Goal: Transaction & Acquisition: Purchase product/service

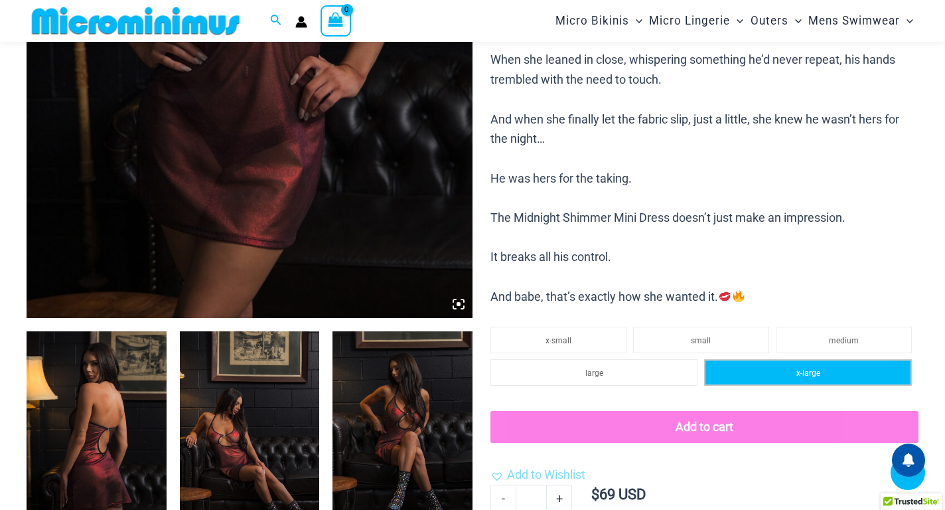
scroll to position [585, 0]
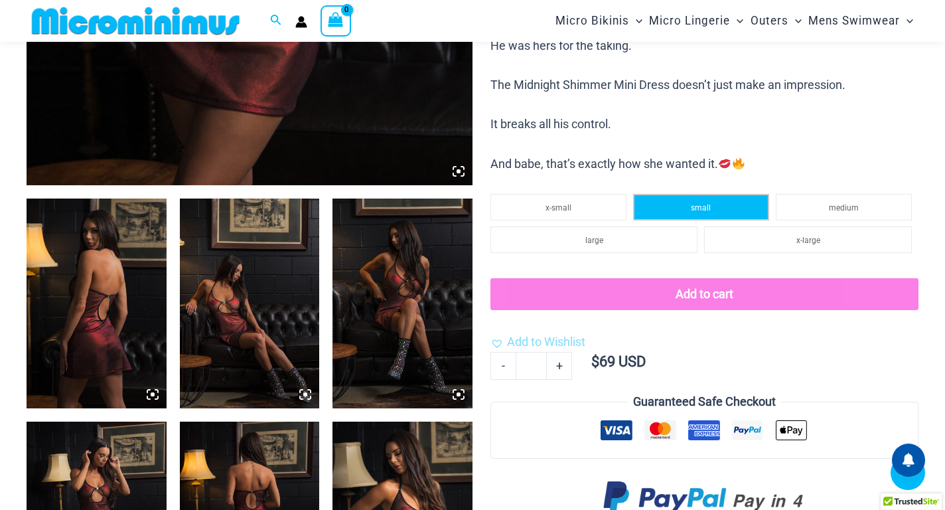
click at [707, 206] on span "small" at bounding box center [701, 207] width 20 height 9
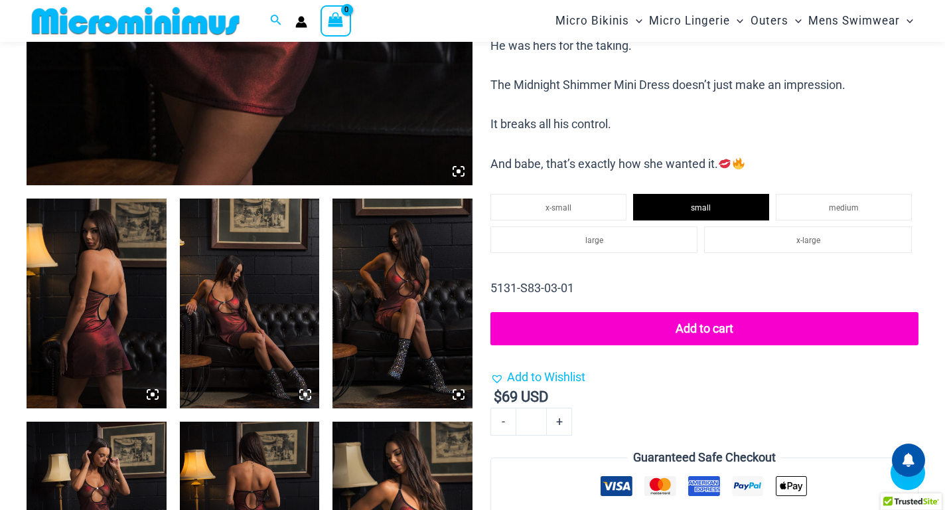
click at [711, 329] on button "Add to cart" at bounding box center [704, 328] width 428 height 33
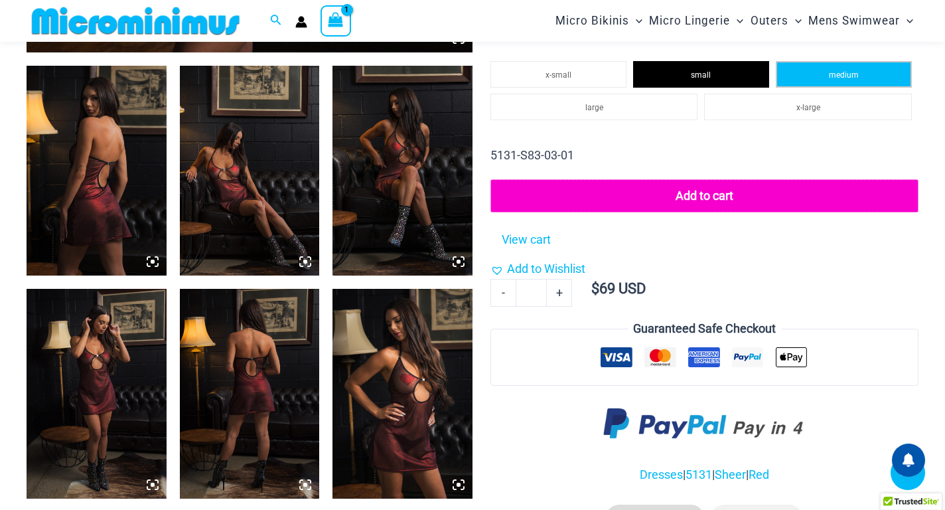
scroll to position [652, 0]
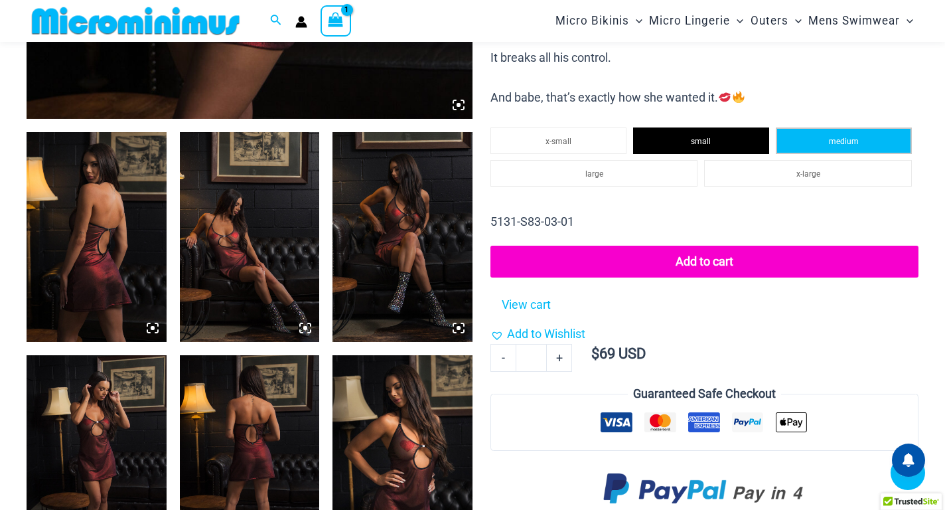
click at [853, 135] on li "medium" at bounding box center [844, 140] width 136 height 27
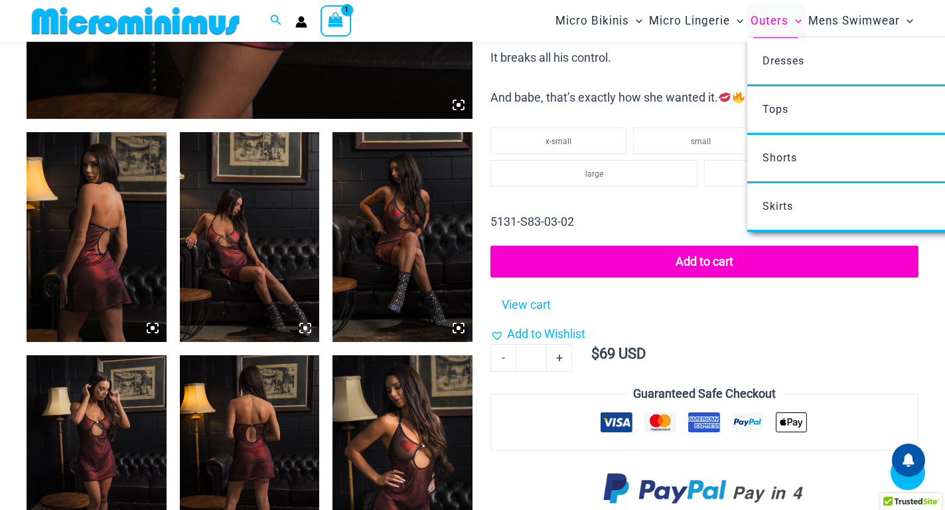
click at [766, 23] on span "Outers" at bounding box center [769, 21] width 38 height 34
click at [771, 57] on span "Dresses" at bounding box center [783, 60] width 42 height 13
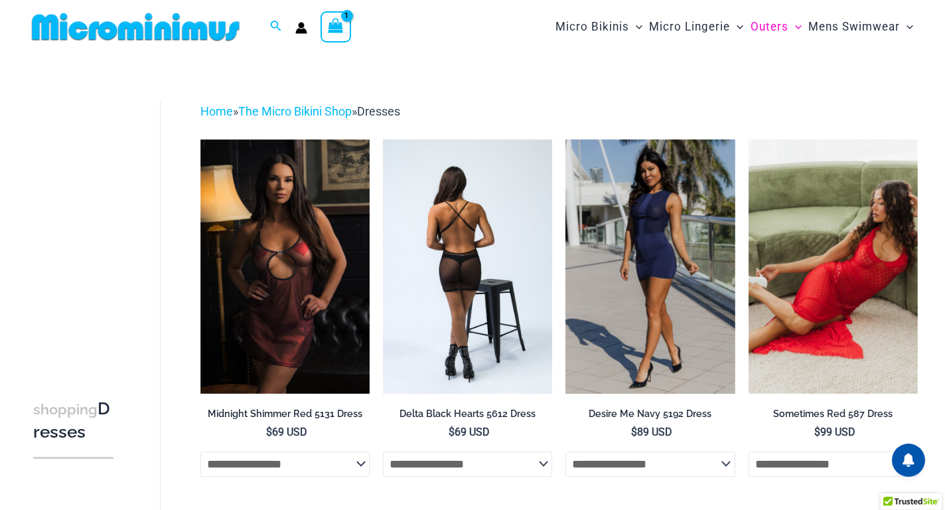
click at [484, 230] on img at bounding box center [467, 266] width 169 height 254
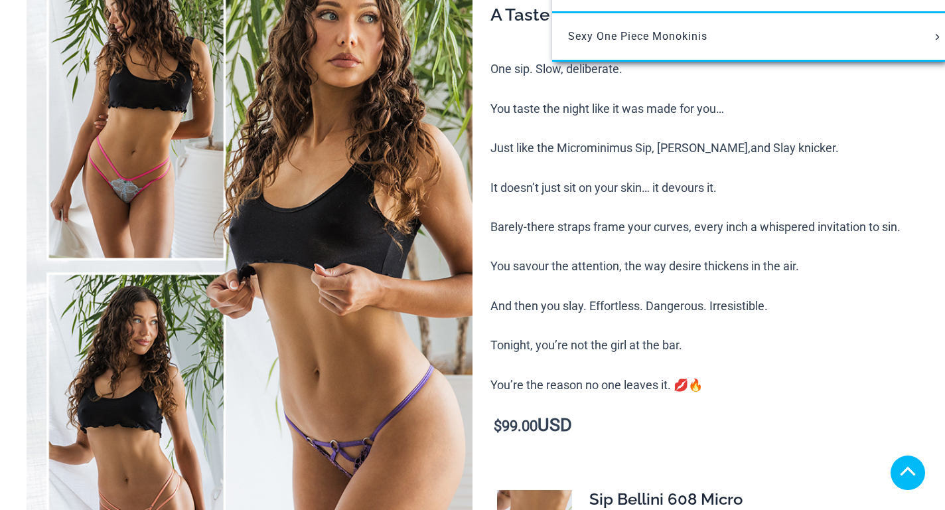
scroll to position [398, 0]
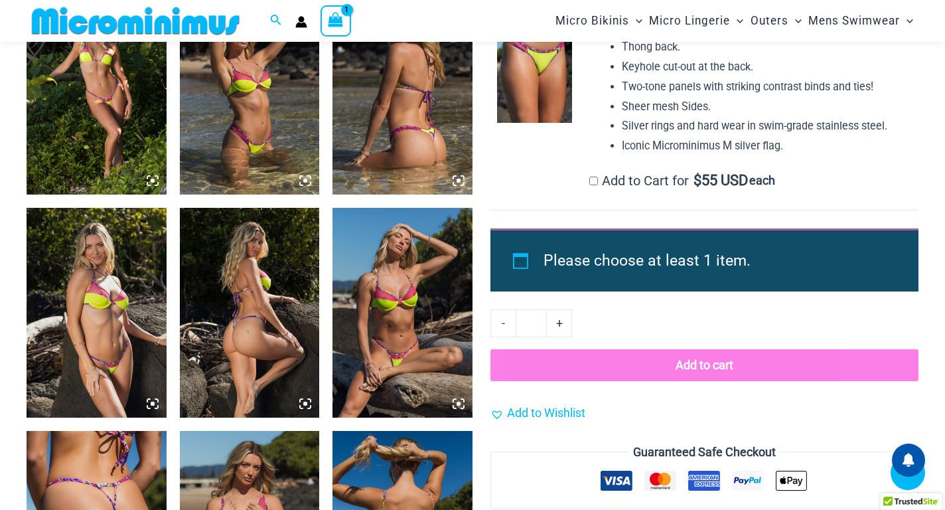
scroll to position [1381, 0]
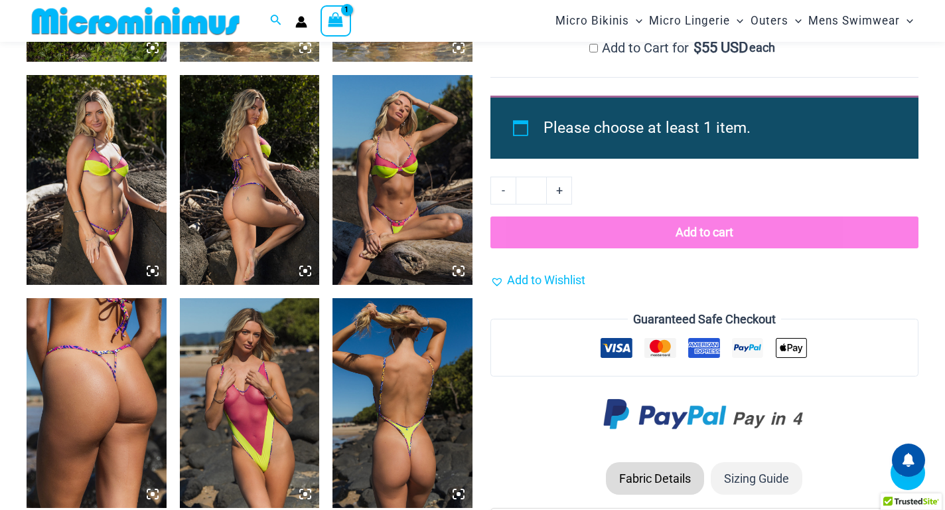
click at [372, 180] on img at bounding box center [402, 180] width 140 height 210
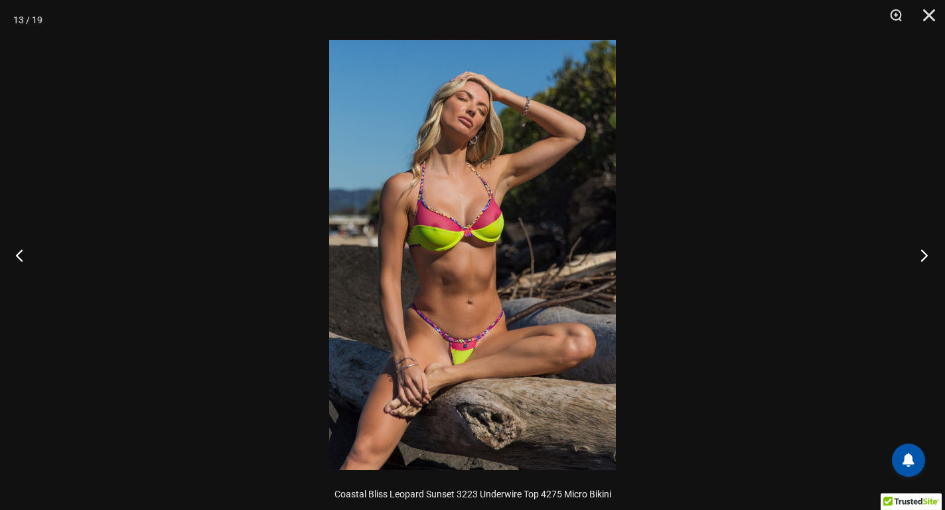
click at [923, 254] on button "Next" at bounding box center [920, 255] width 50 height 66
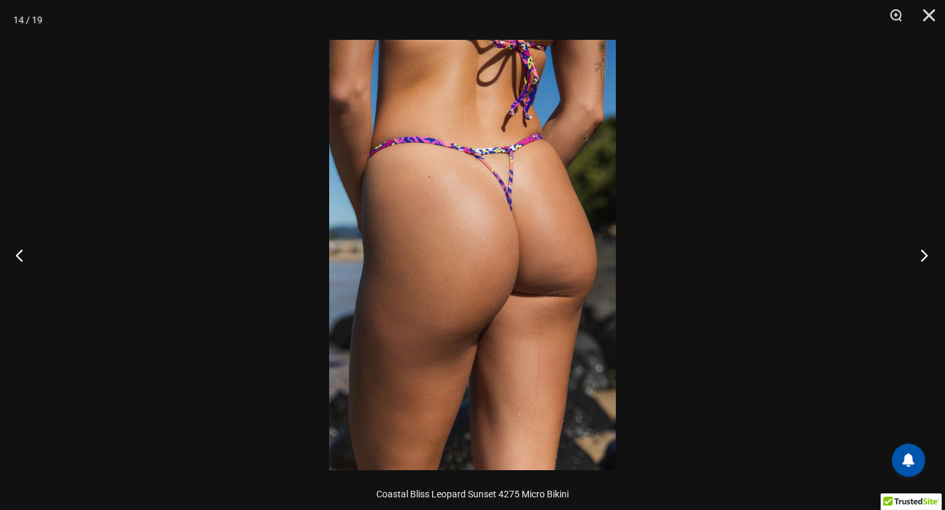
click at [923, 254] on button "Next" at bounding box center [920, 255] width 50 height 66
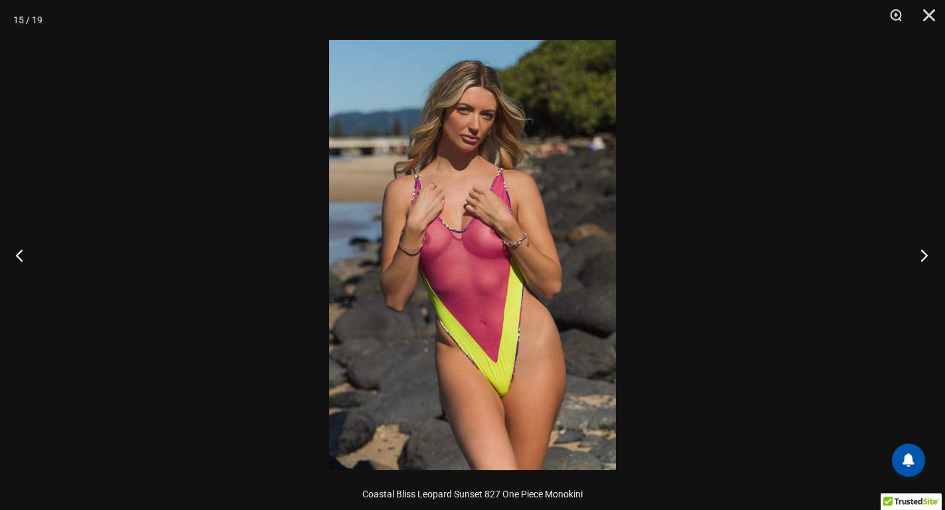
click at [923, 259] on button "Next" at bounding box center [920, 255] width 50 height 66
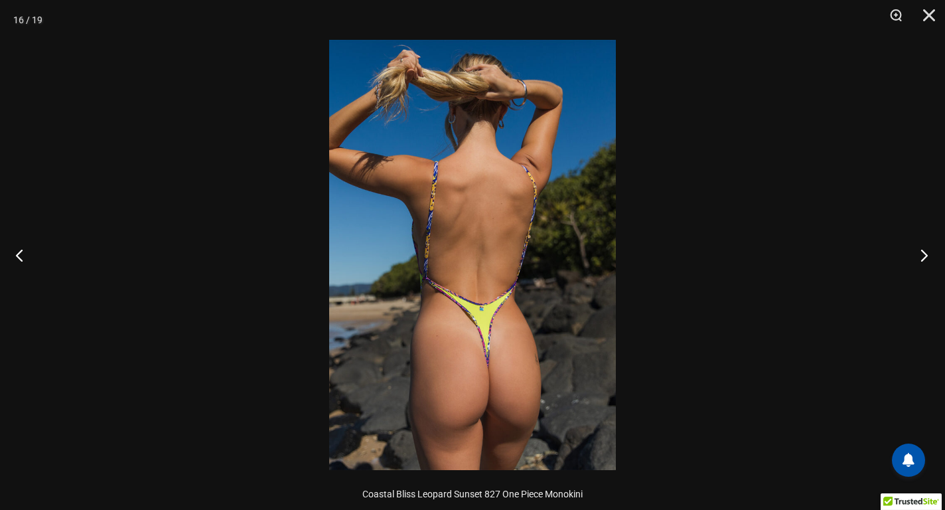
click at [923, 259] on button "Next" at bounding box center [920, 255] width 50 height 66
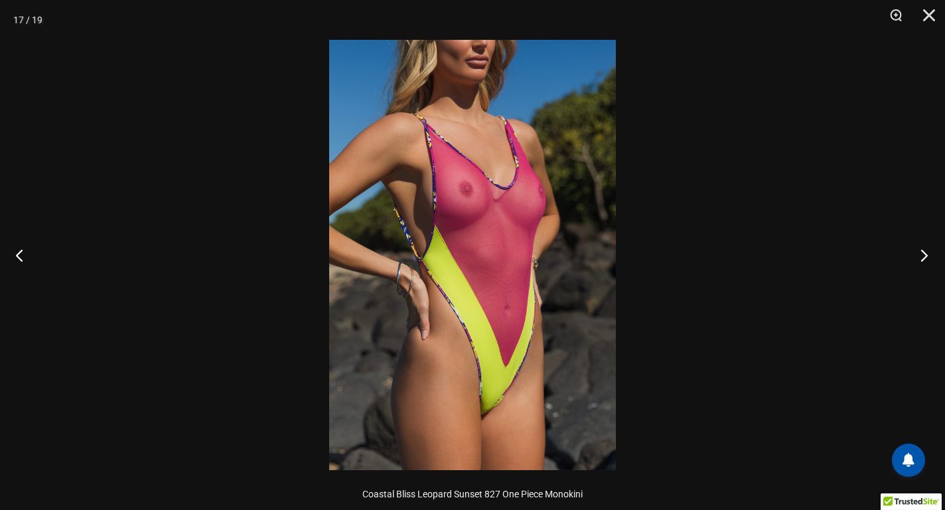
click at [923, 259] on button "Next" at bounding box center [920, 255] width 50 height 66
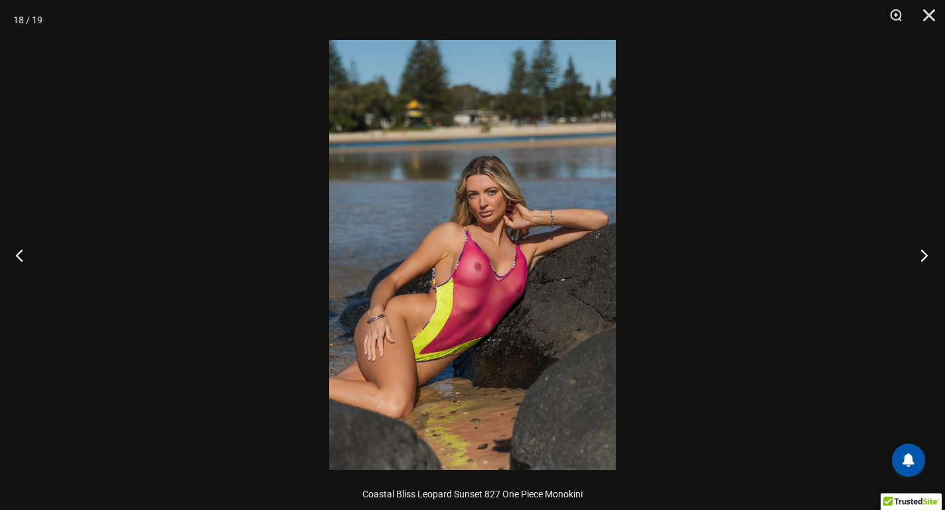
click at [923, 259] on button "Next" at bounding box center [920, 255] width 50 height 66
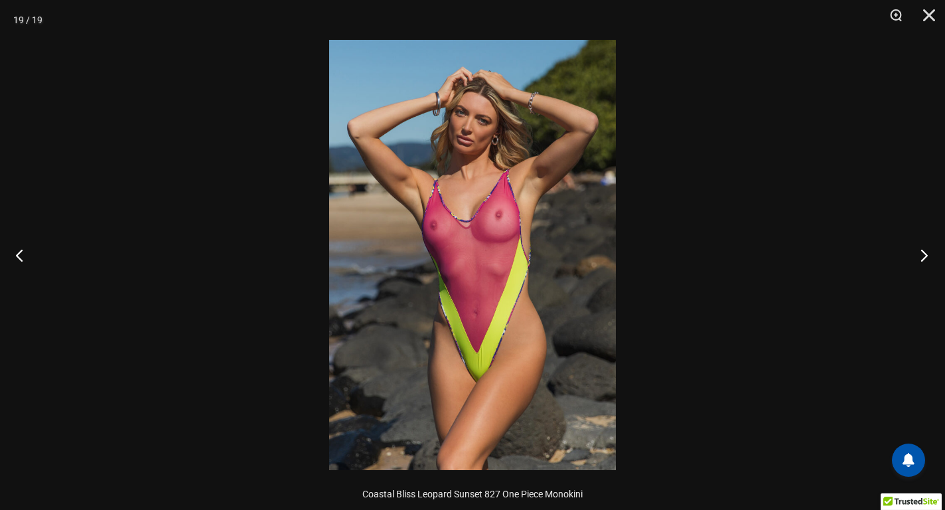
click at [923, 259] on button "Next" at bounding box center [920, 255] width 50 height 66
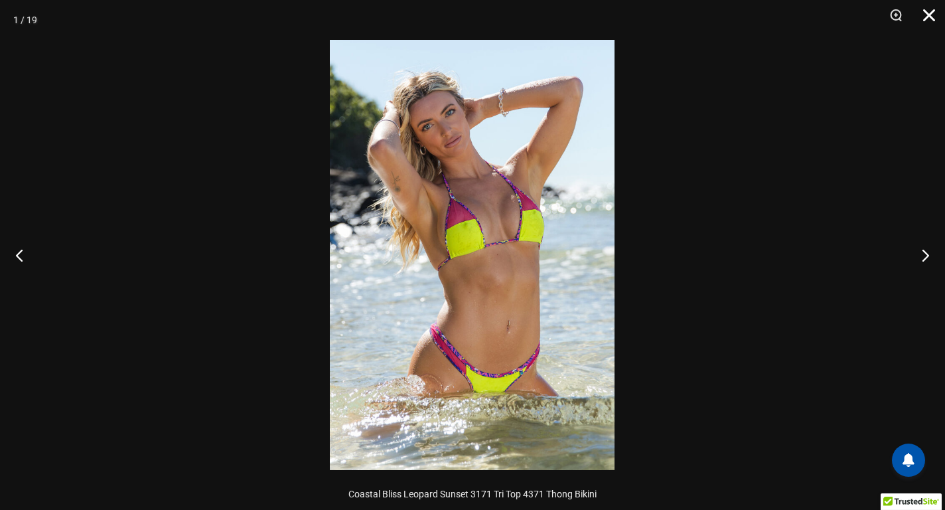
click at [930, 16] on button "Close" at bounding box center [924, 20] width 33 height 40
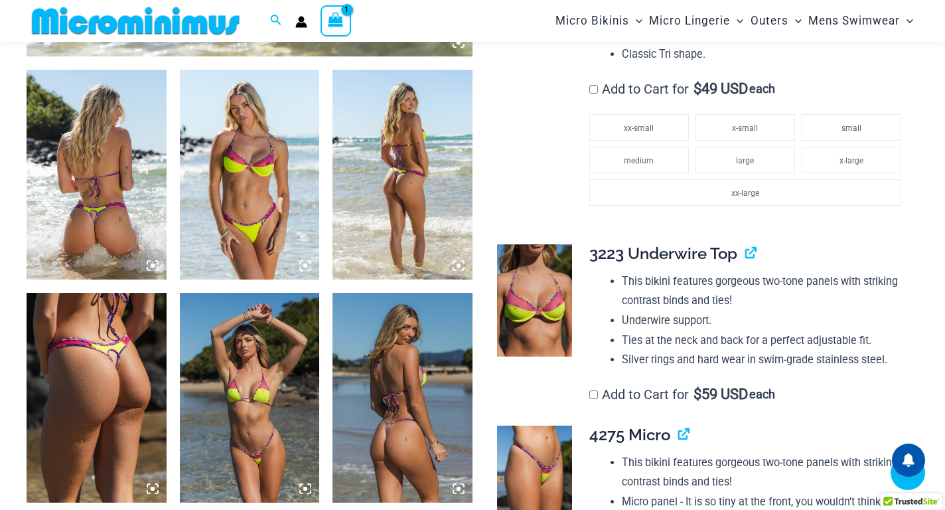
scroll to position [851, 0]
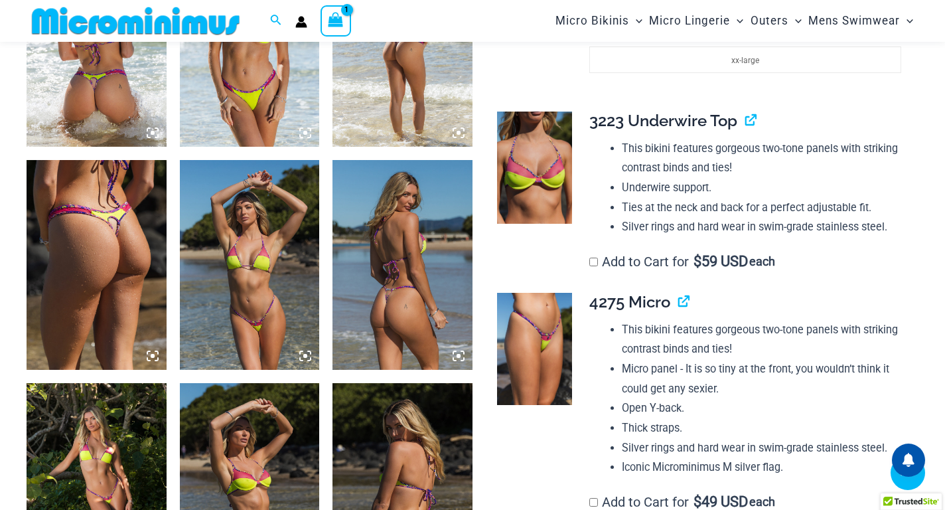
click at [594, 253] on label "Add to Cart for $ 59 USD each" at bounding box center [682, 261] width 186 height 16
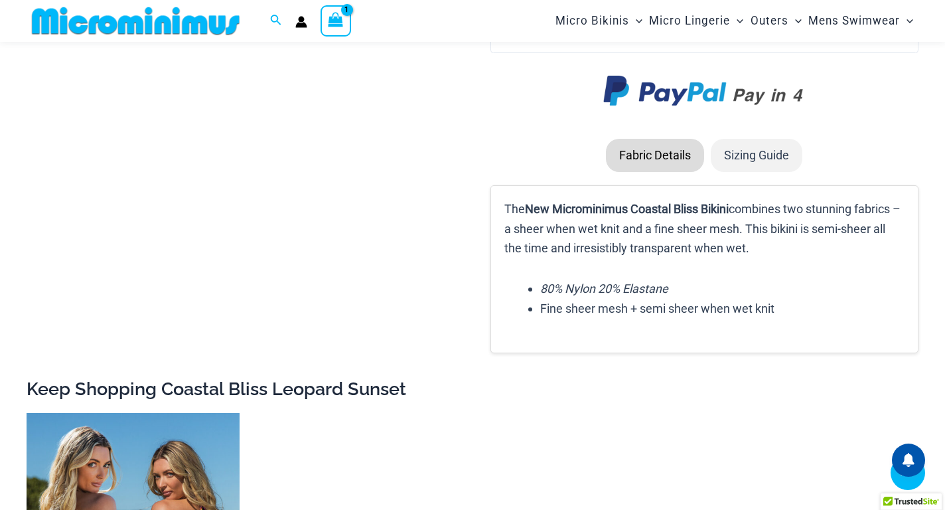
scroll to position [2377, 0]
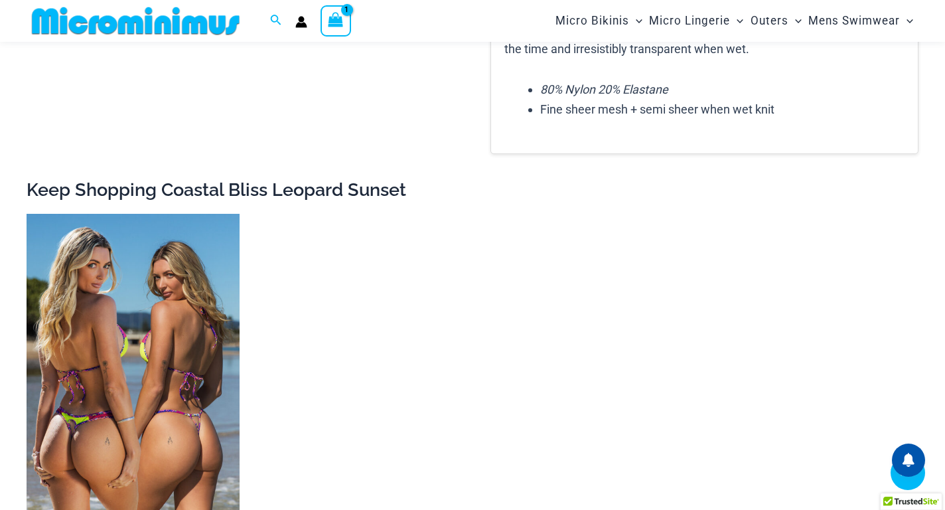
click at [149, 379] on img at bounding box center [133, 374] width 213 height 320
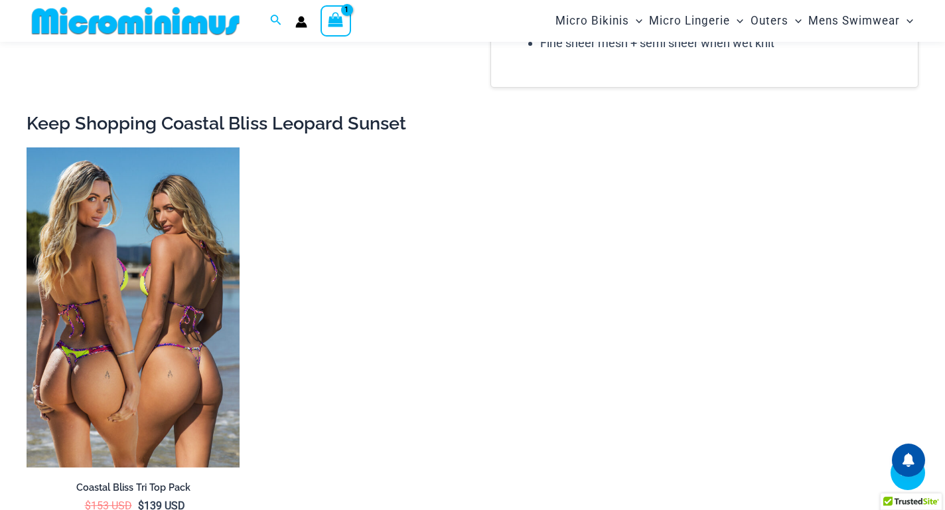
scroll to position [2509, 0]
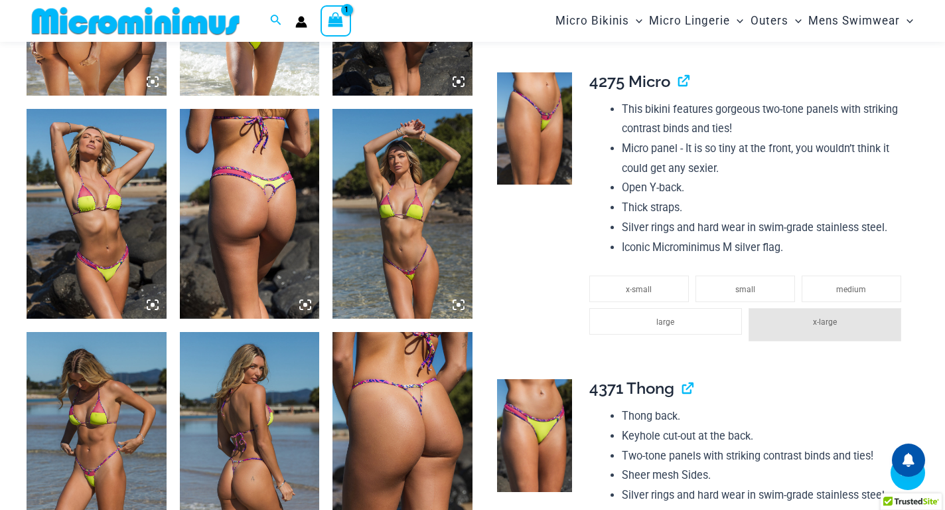
scroll to position [765, 0]
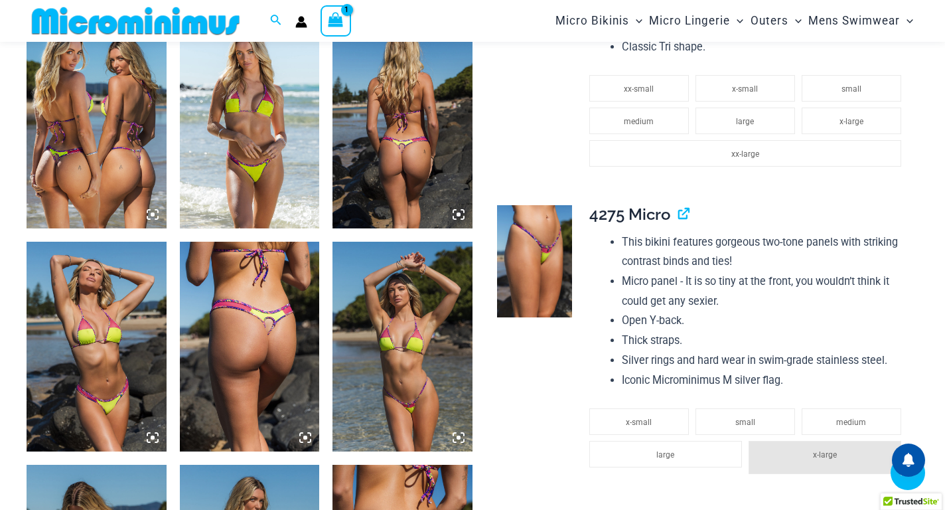
click at [108, 173] on img at bounding box center [97, 124] width 140 height 210
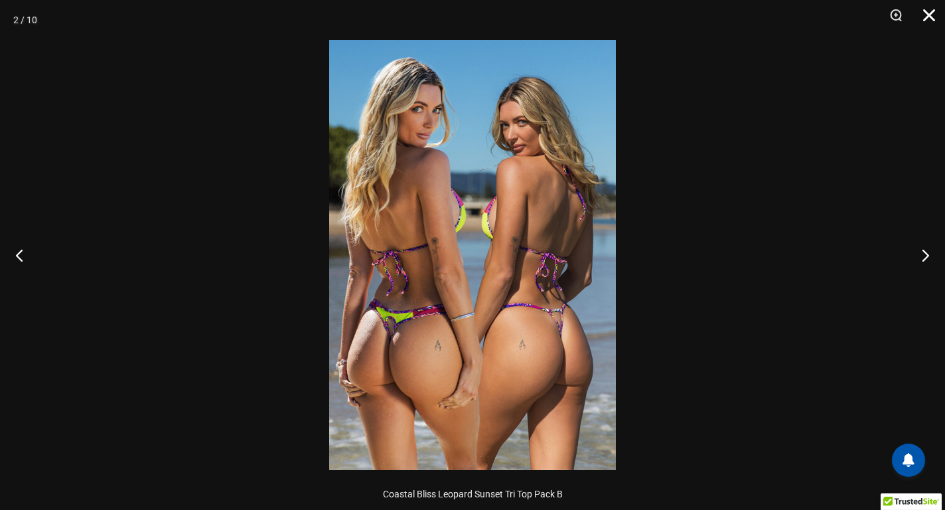
click at [930, 19] on button "Close" at bounding box center [924, 20] width 33 height 40
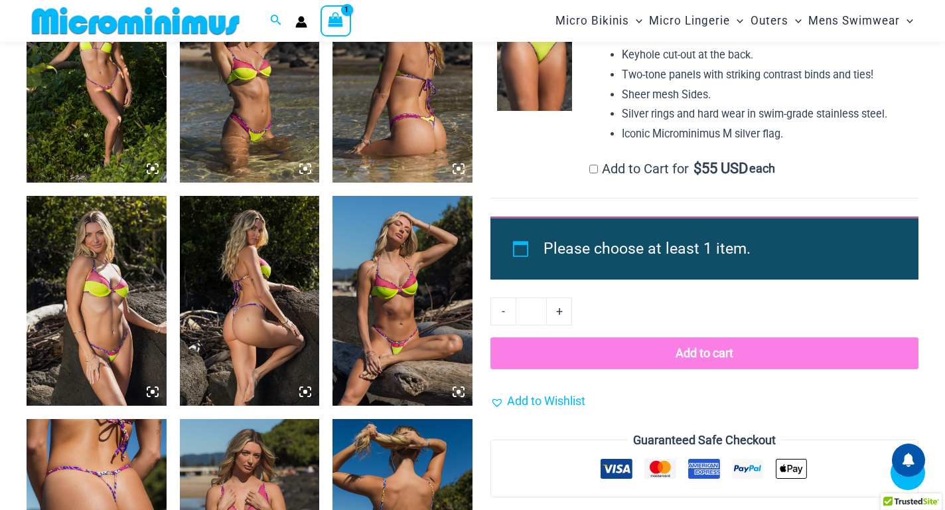
scroll to position [1393, 0]
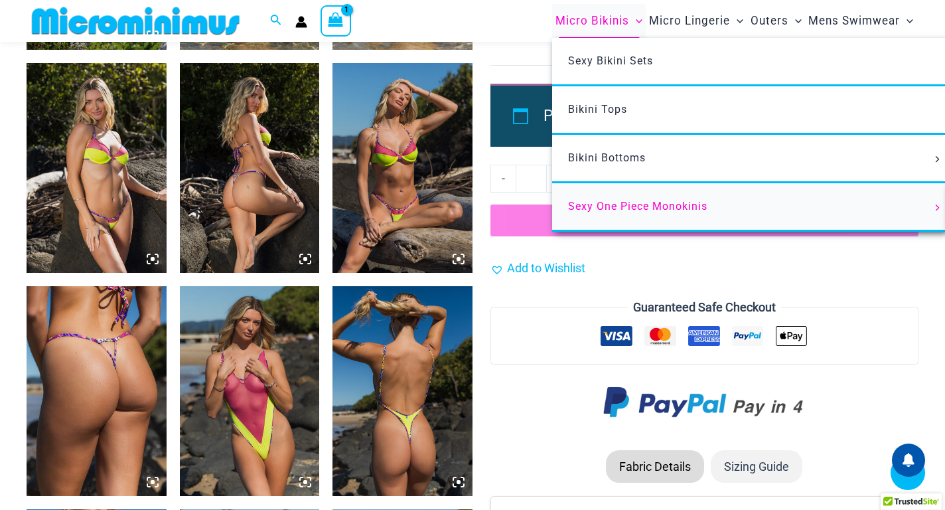
click at [647, 204] on span "Sexy One Piece Monokinis" at bounding box center [637, 206] width 139 height 13
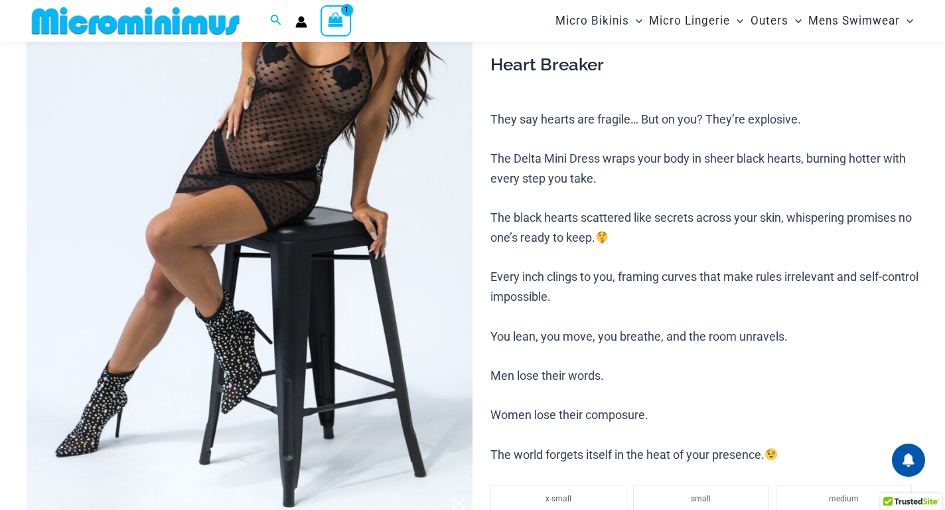
scroll to position [54, 0]
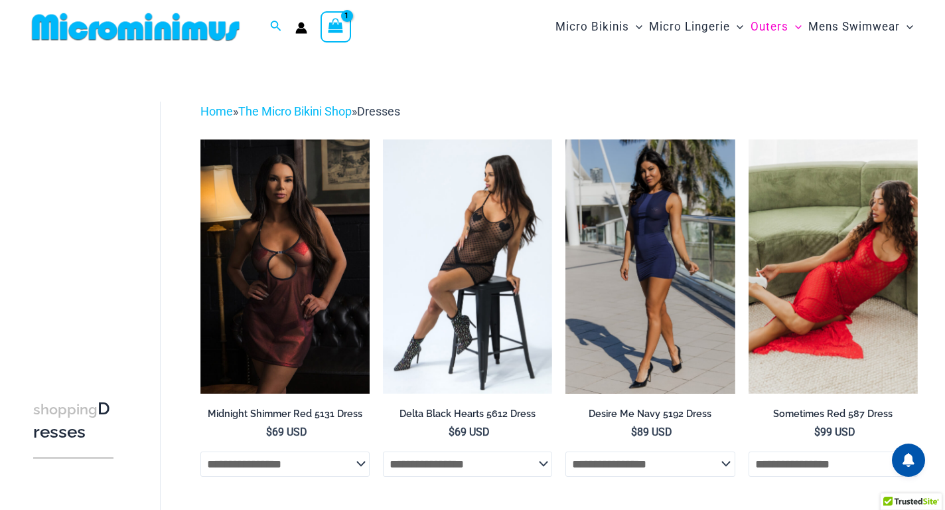
click at [333, 33] on icon "View Shopping Cart, 1 items" at bounding box center [335, 25] width 15 height 15
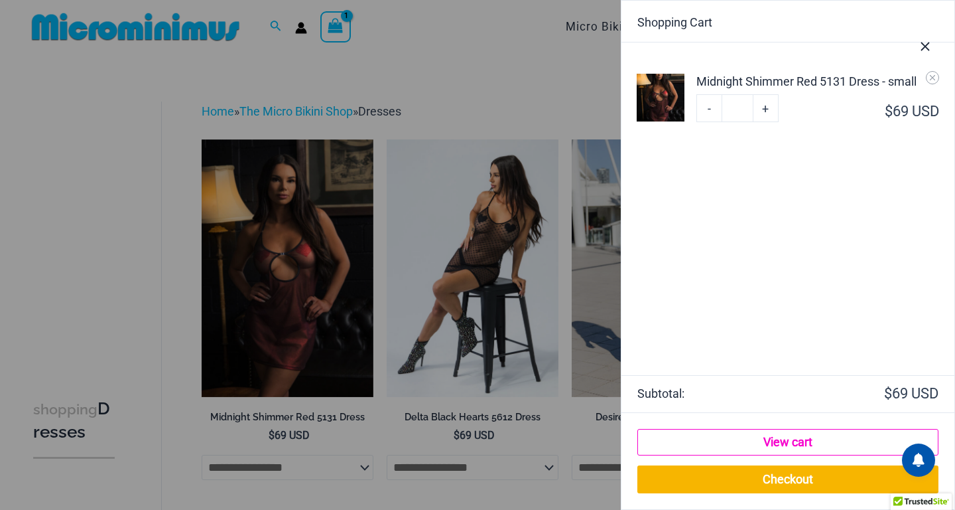
click at [797, 445] on link "View cart" at bounding box center [788, 442] width 301 height 27
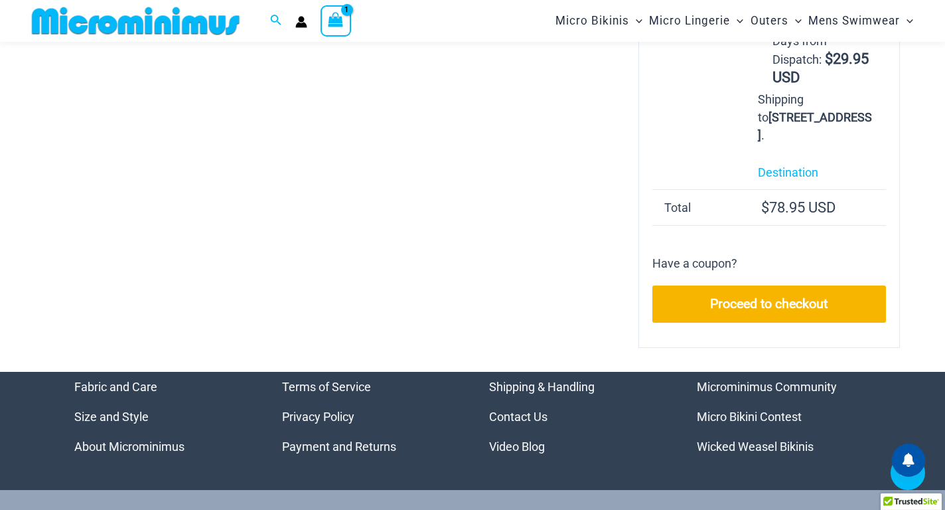
scroll to position [366, 0]
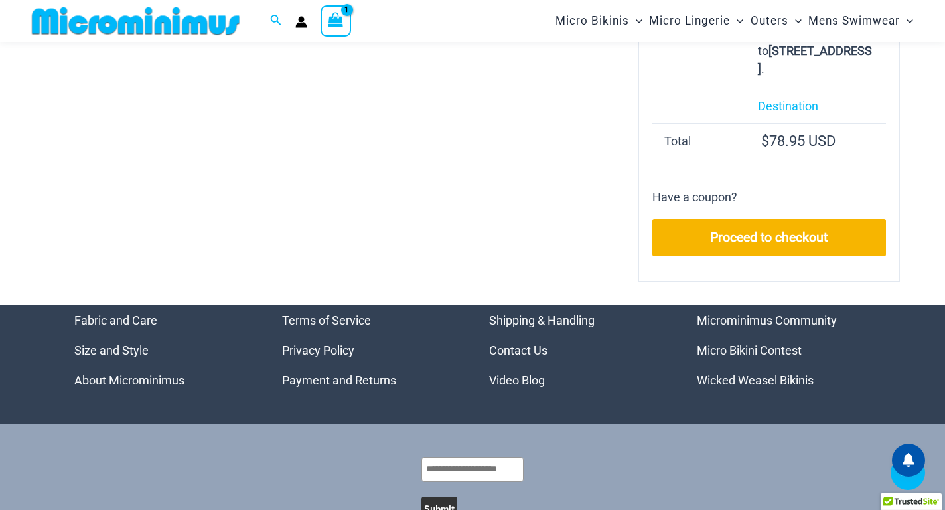
click at [496, 327] on link "Shipping & Handling" at bounding box center [541, 320] width 105 height 14
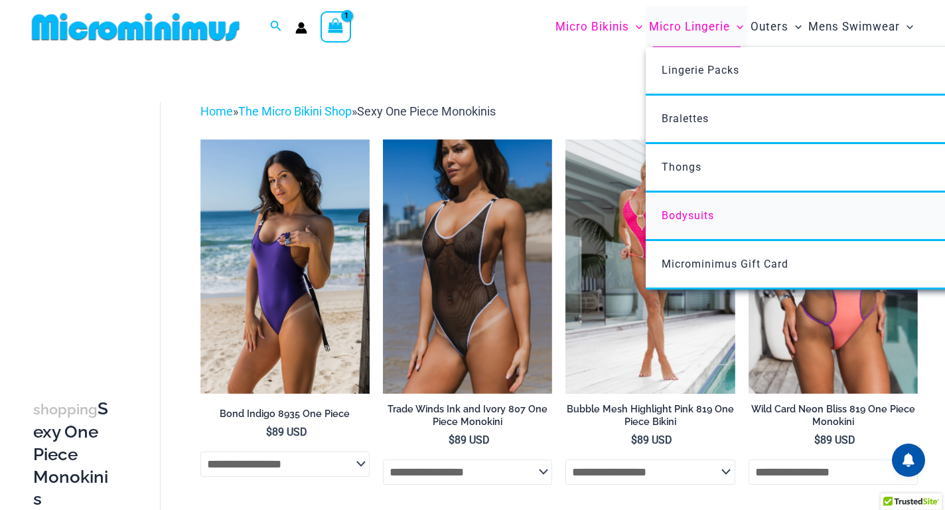
click at [687, 216] on span "Bodysuits" at bounding box center [687, 215] width 52 height 13
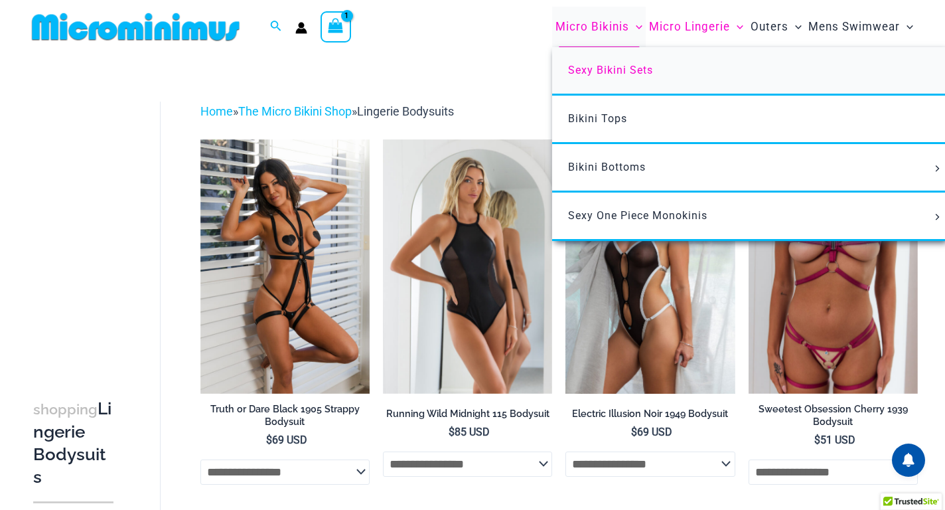
click at [611, 66] on span "Sexy Bikini Sets" at bounding box center [610, 70] width 85 height 13
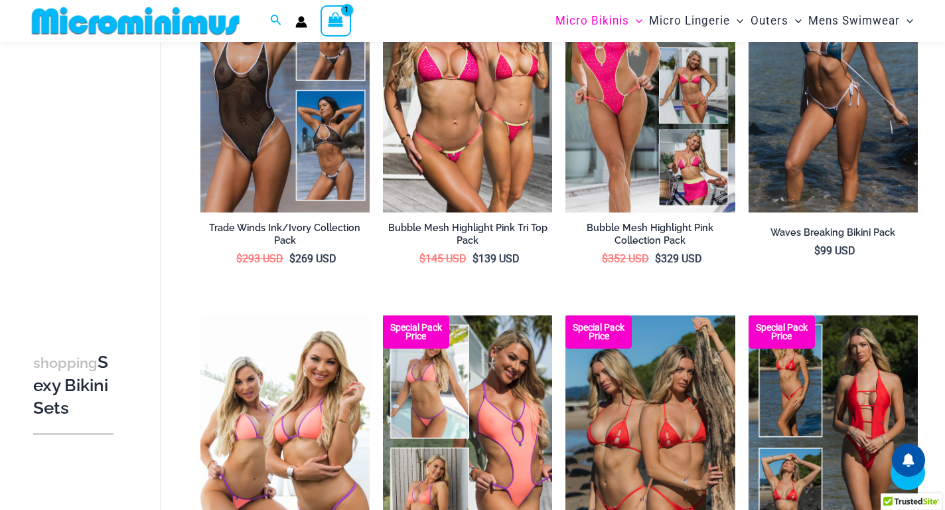
scroll to position [452, 0]
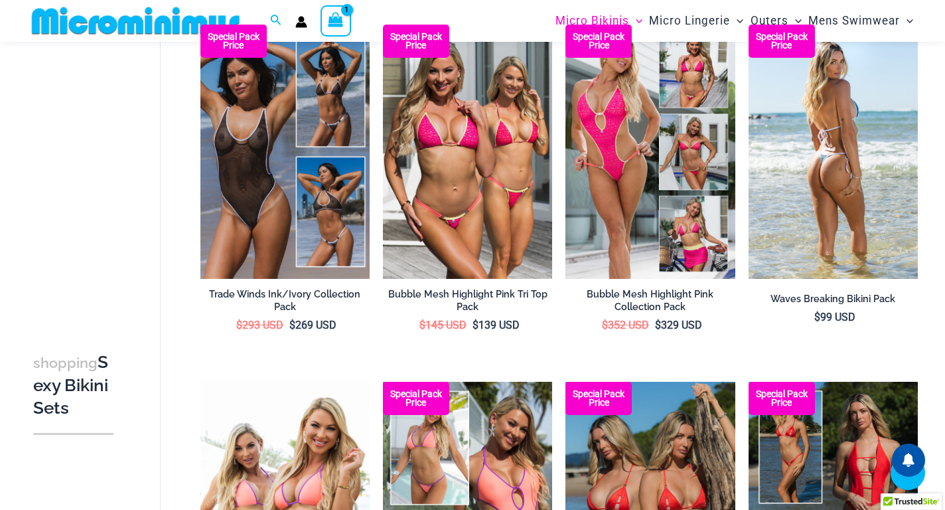
click at [836, 180] on img at bounding box center [832, 152] width 169 height 254
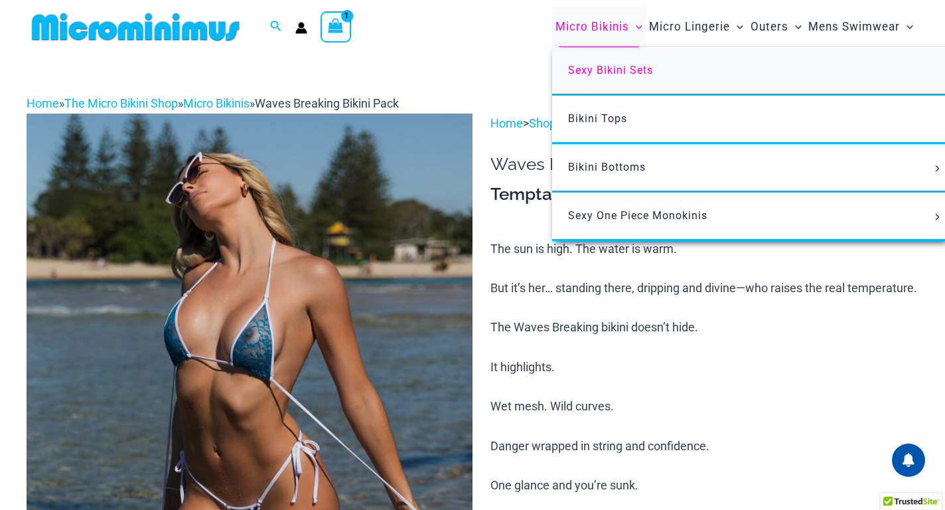
click at [583, 68] on span "Sexy Bikini Sets" at bounding box center [610, 70] width 85 height 13
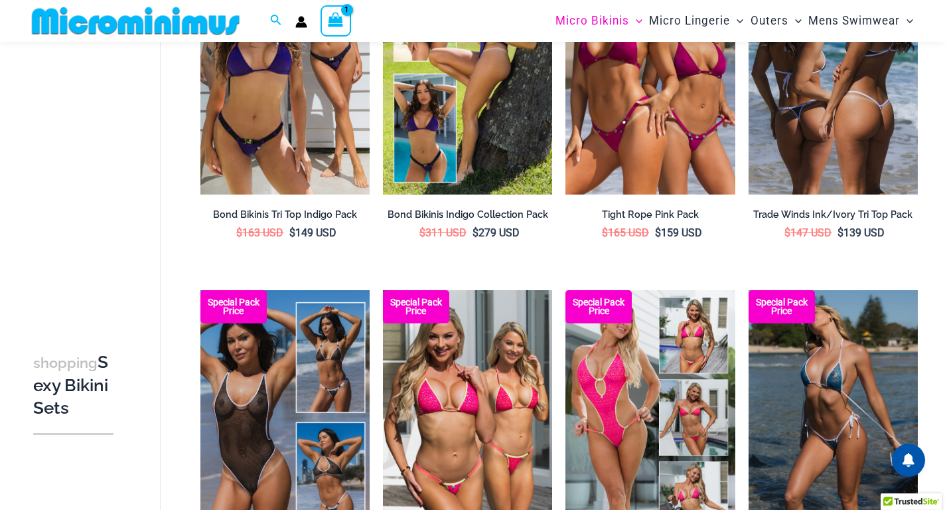
scroll to position [121, 0]
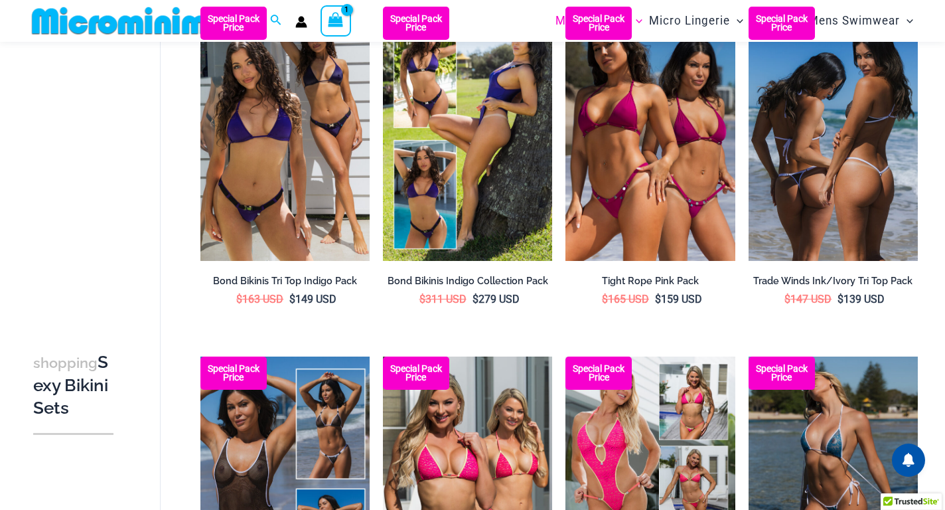
click at [861, 141] on img at bounding box center [832, 134] width 169 height 254
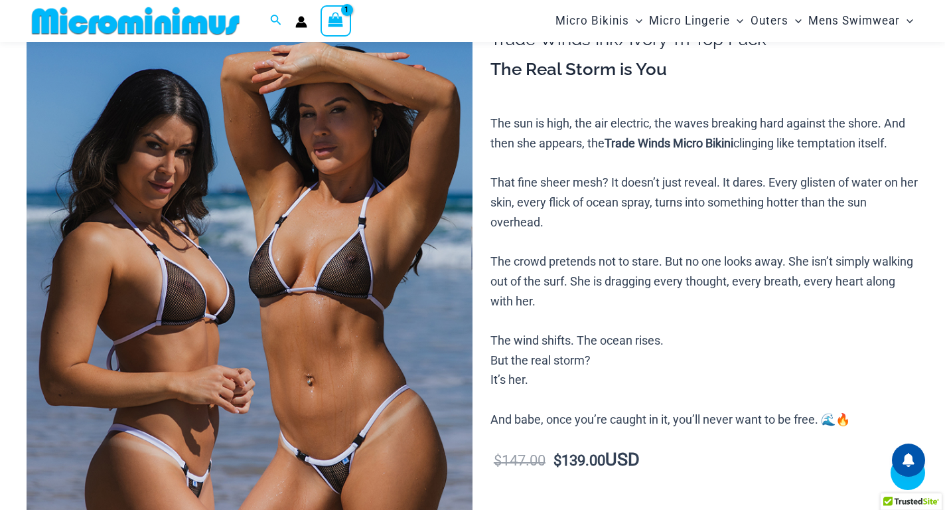
scroll to position [566, 0]
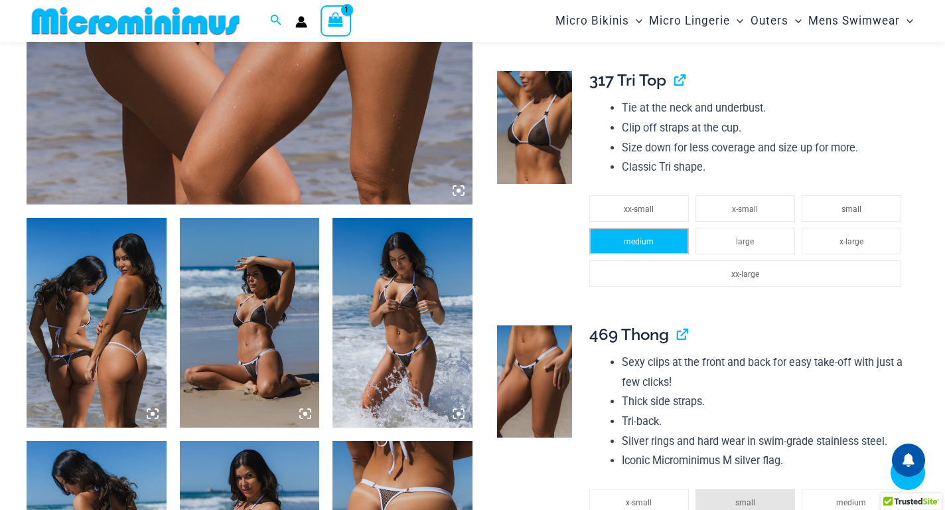
click at [640, 245] on span "medium" at bounding box center [639, 241] width 30 height 9
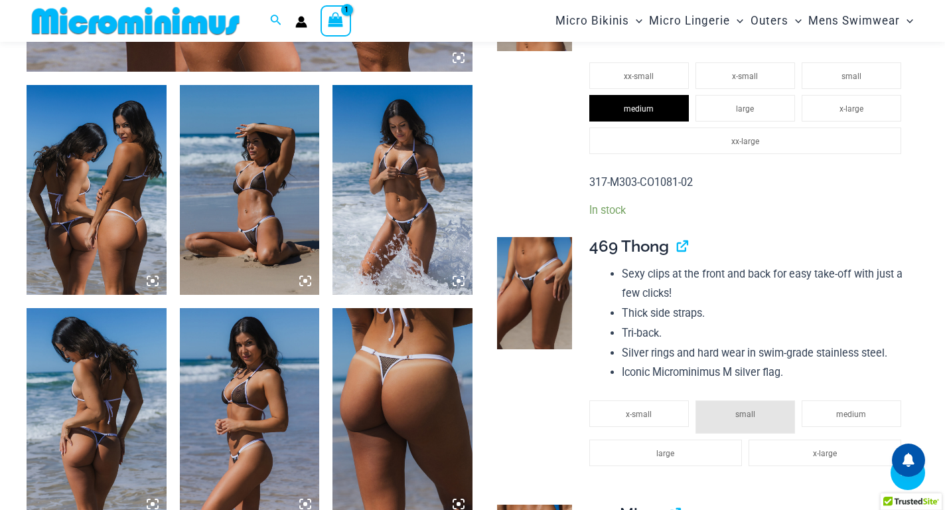
scroll to position [765, 0]
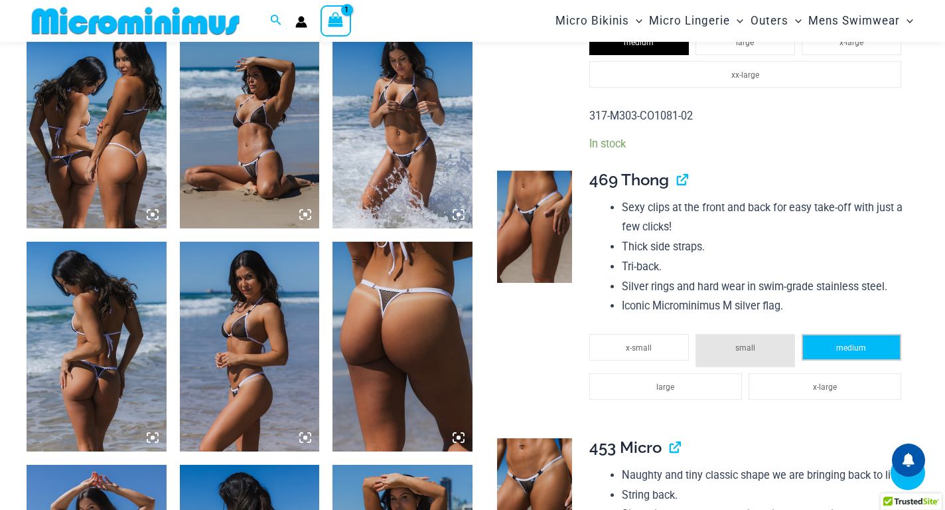
click at [834, 346] on li "medium" at bounding box center [851, 347] width 100 height 27
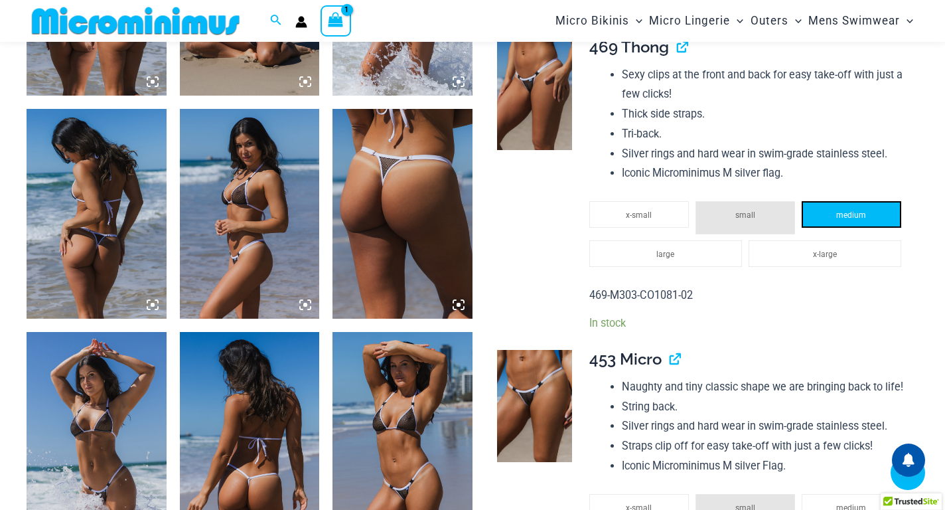
scroll to position [1030, 0]
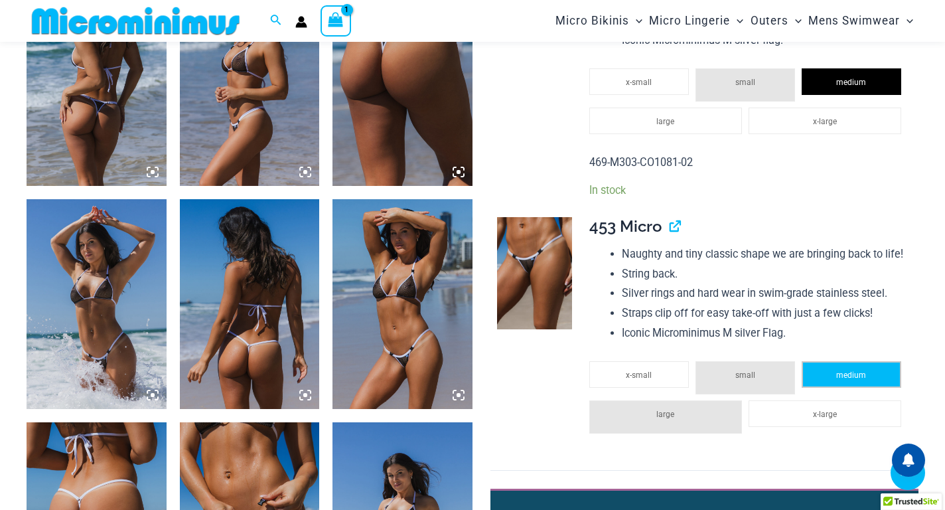
click at [866, 380] on li "medium" at bounding box center [851, 374] width 100 height 27
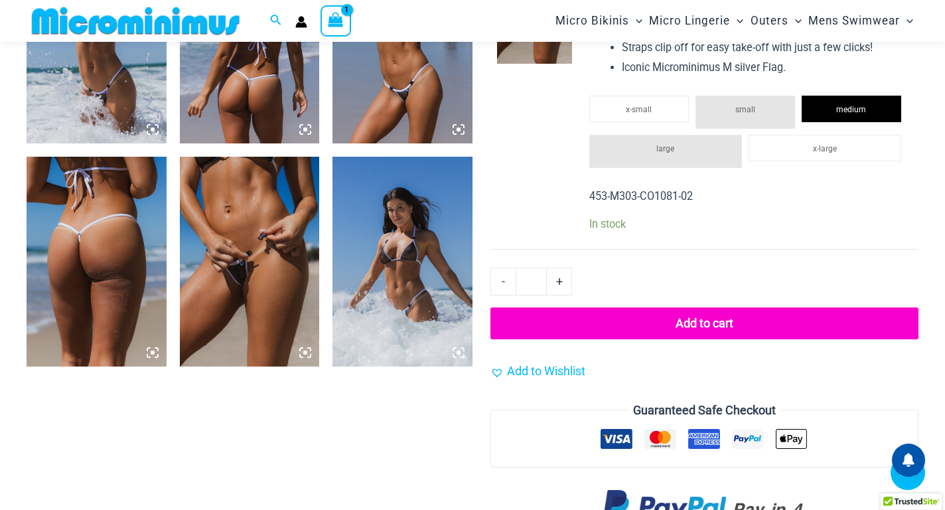
scroll to position [1362, 0]
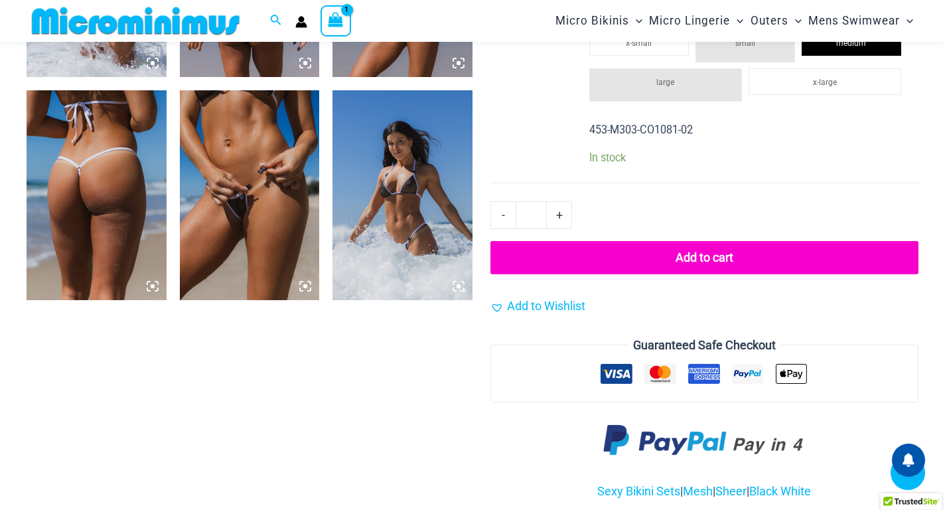
click at [713, 253] on button "Add to cart" at bounding box center [704, 257] width 428 height 33
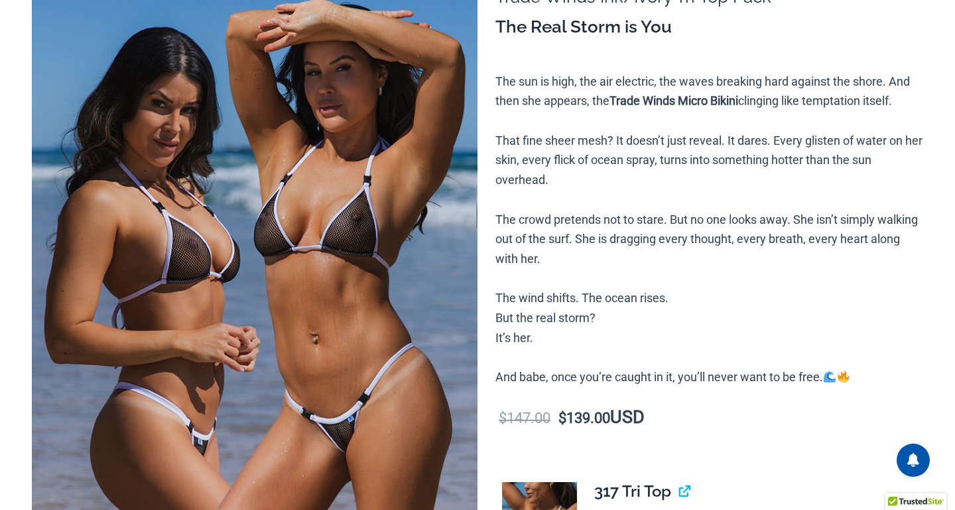
scroll to position [0, 0]
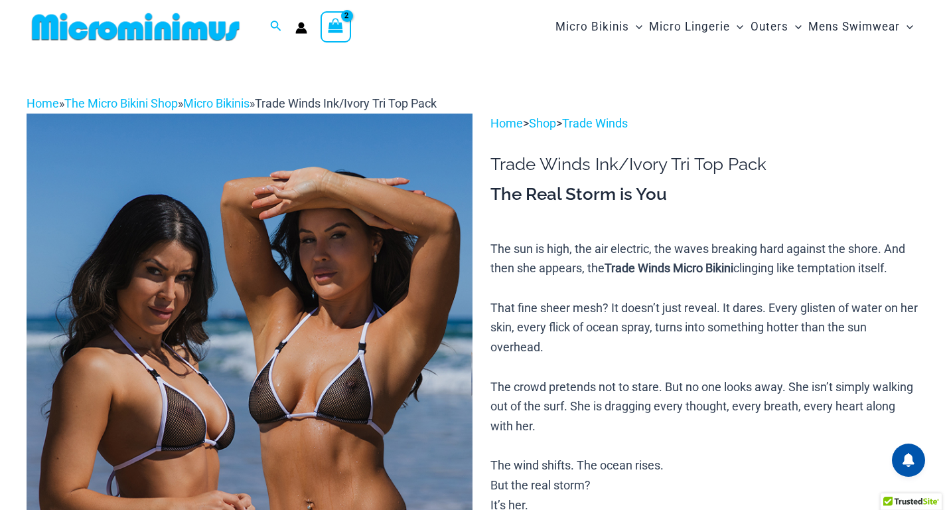
click at [326, 29] on icon "View Shopping Cart, 2 items" at bounding box center [335, 26] width 18 height 19
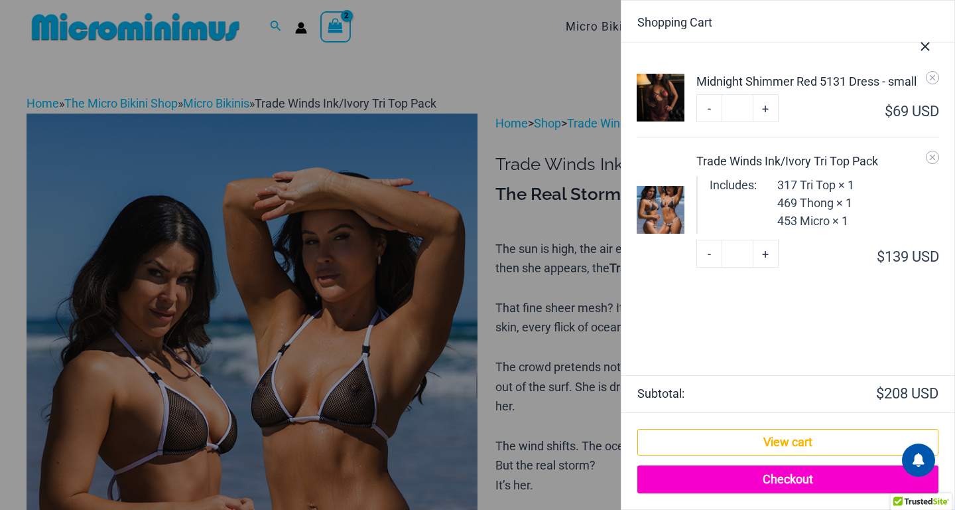
click at [802, 477] on link "Checkout" at bounding box center [788, 479] width 301 height 28
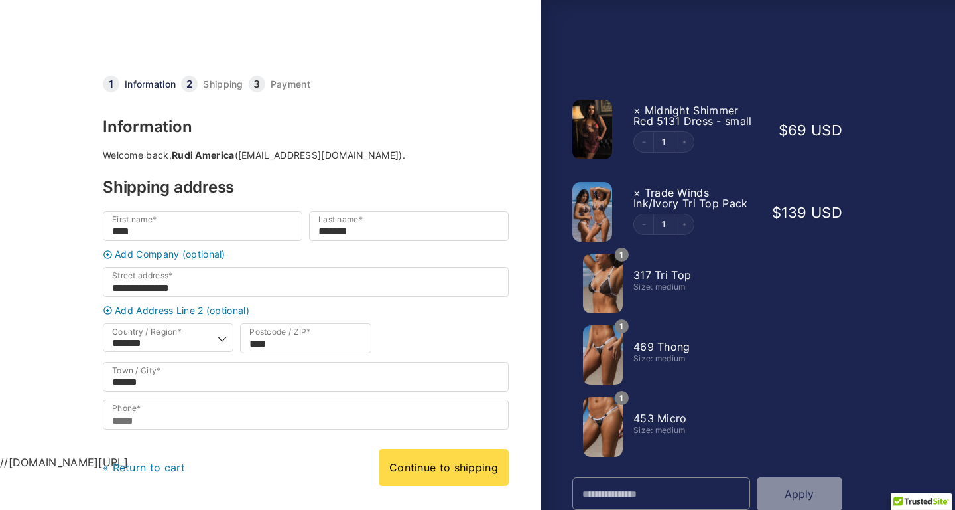
type input "**********"
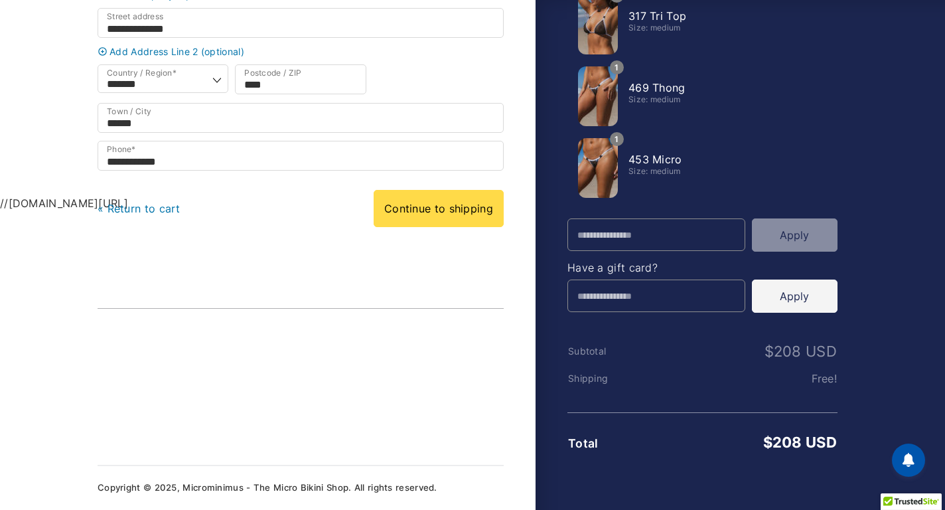
scroll to position [133, 0]
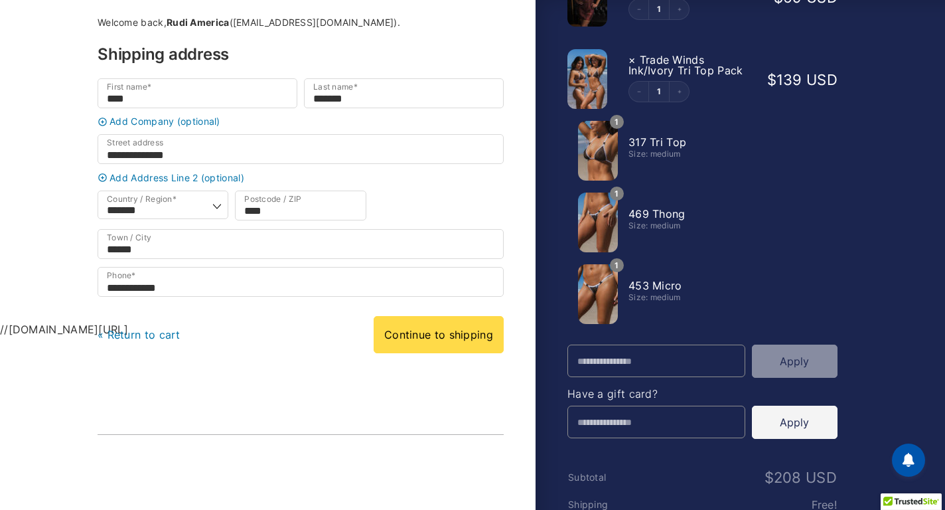
click at [837, 334] on div at bounding box center [472, 334] width 945 height 0
click at [715, 334] on div at bounding box center [472, 334] width 945 height 0
click at [421, 336] on link "Continue to shipping" at bounding box center [439, 334] width 130 height 37
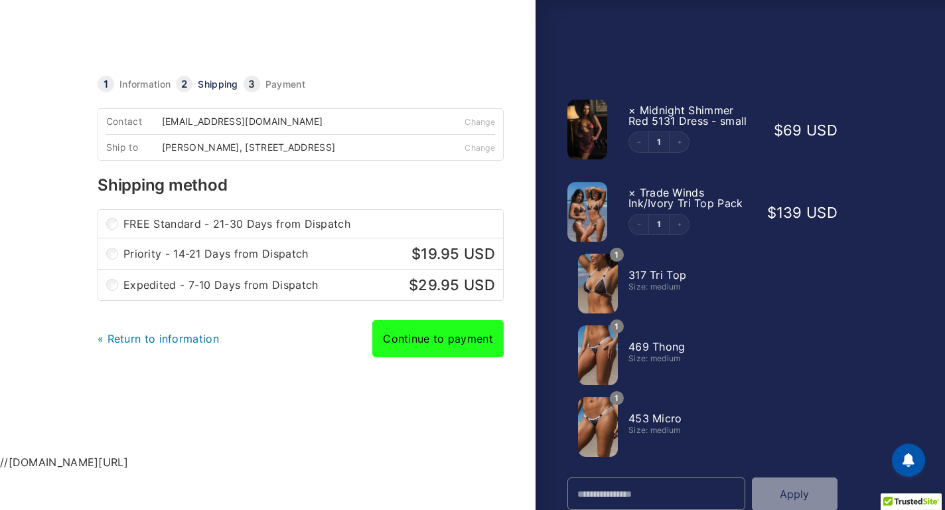
click at [467, 343] on link "Continue to payment" at bounding box center [437, 338] width 131 height 37
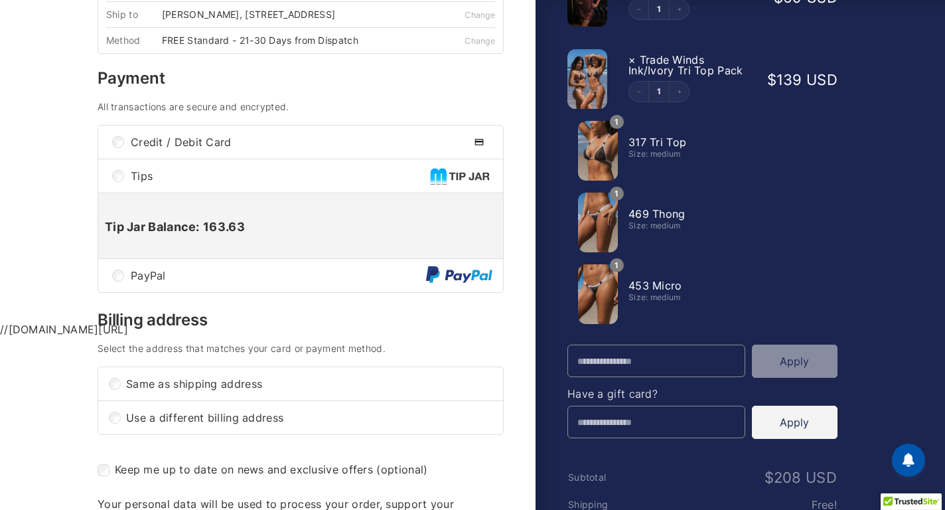
scroll to position [332, 0]
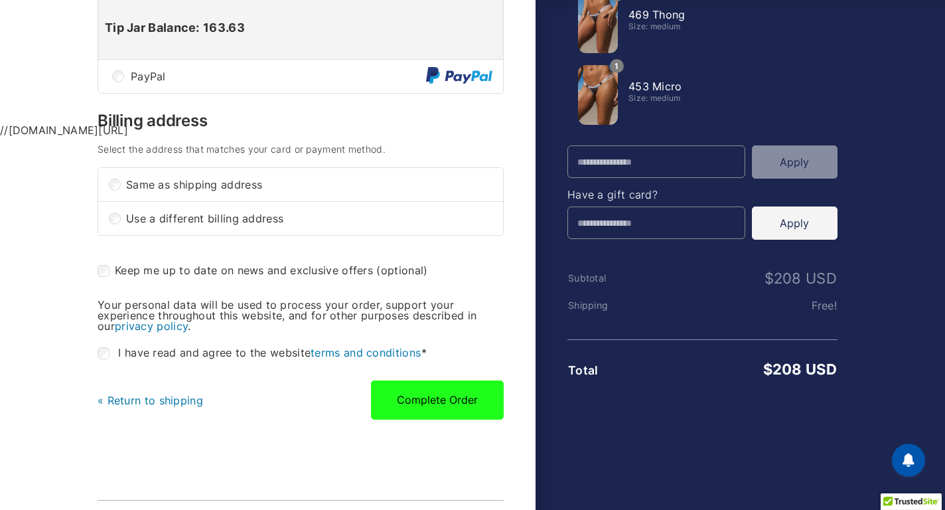
click at [433, 397] on button "Complete Order" at bounding box center [437, 399] width 133 height 38
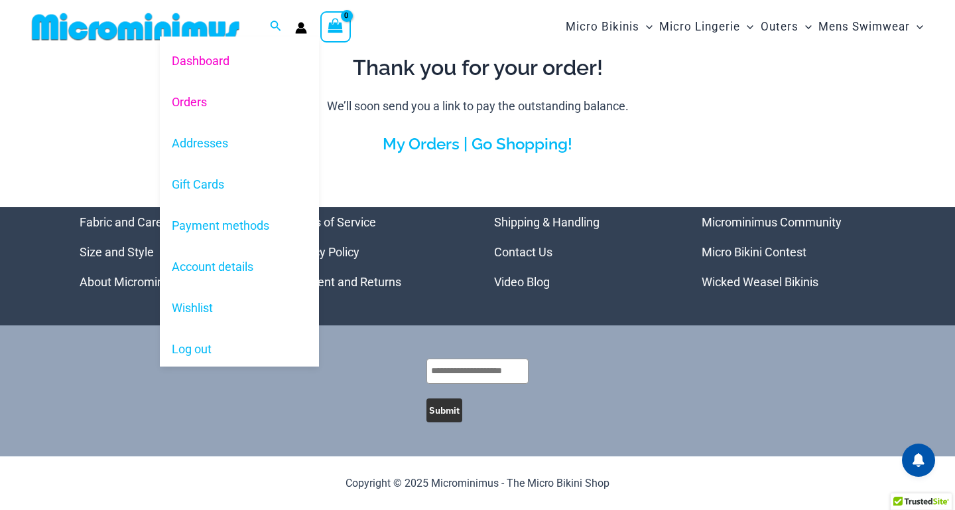
click at [241, 104] on link "Orders" at bounding box center [239, 101] width 159 height 41
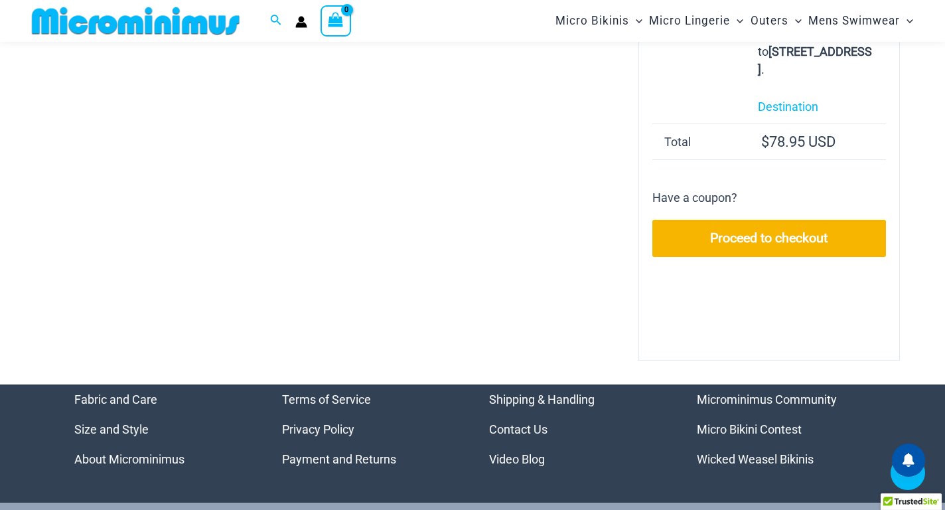
scroll to position [366, 0]
